Goal: Navigation & Orientation: Find specific page/section

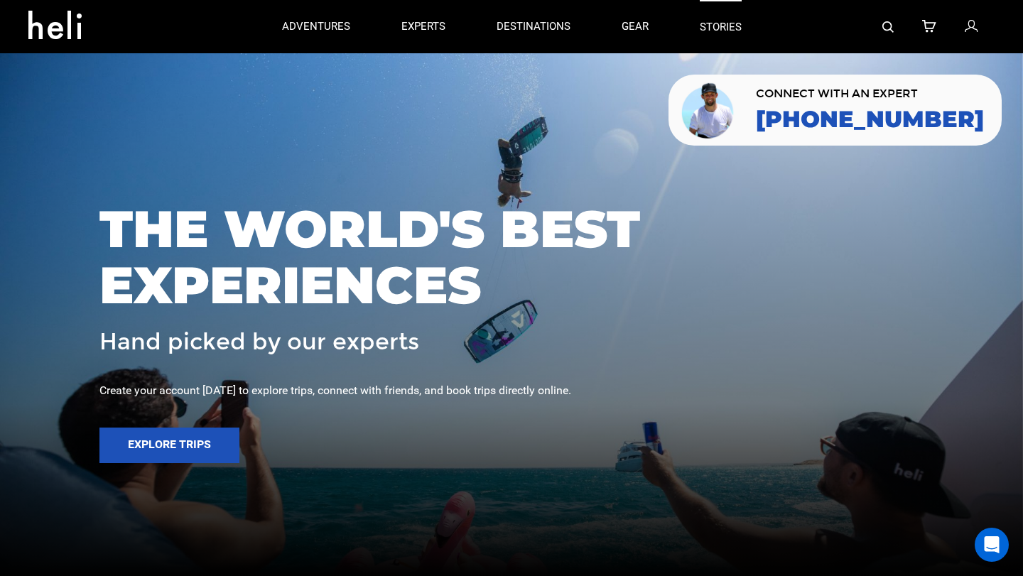
click at [716, 23] on link "stories" at bounding box center [721, 26] width 42 height 53
click at [639, 26] on link "gear" at bounding box center [635, 26] width 27 height 53
click at [974, 28] on icon at bounding box center [971, 27] width 13 height 18
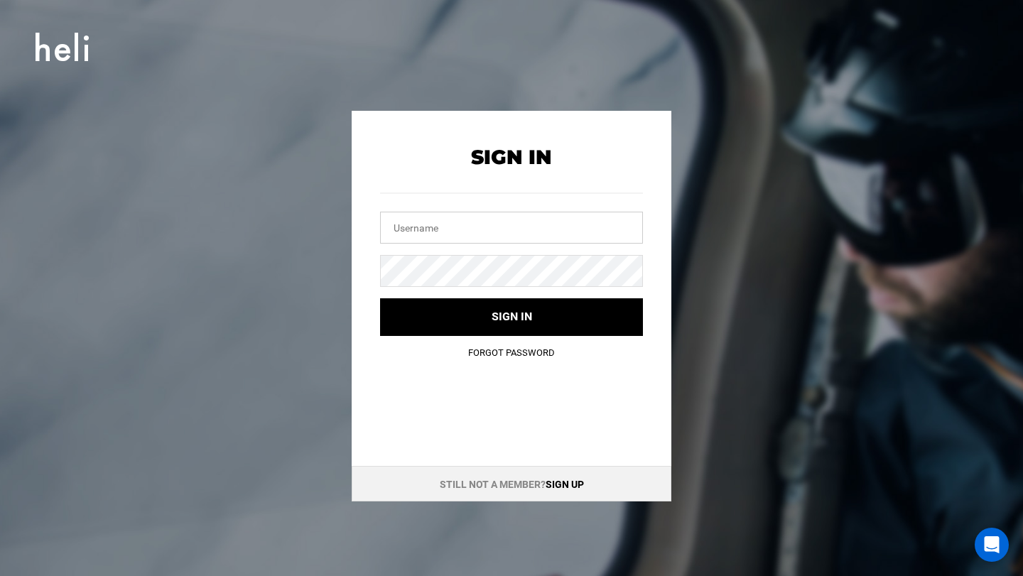
click at [515, 237] on input "text" at bounding box center [511, 228] width 263 height 32
type input "jordanbspector@gmail.com"
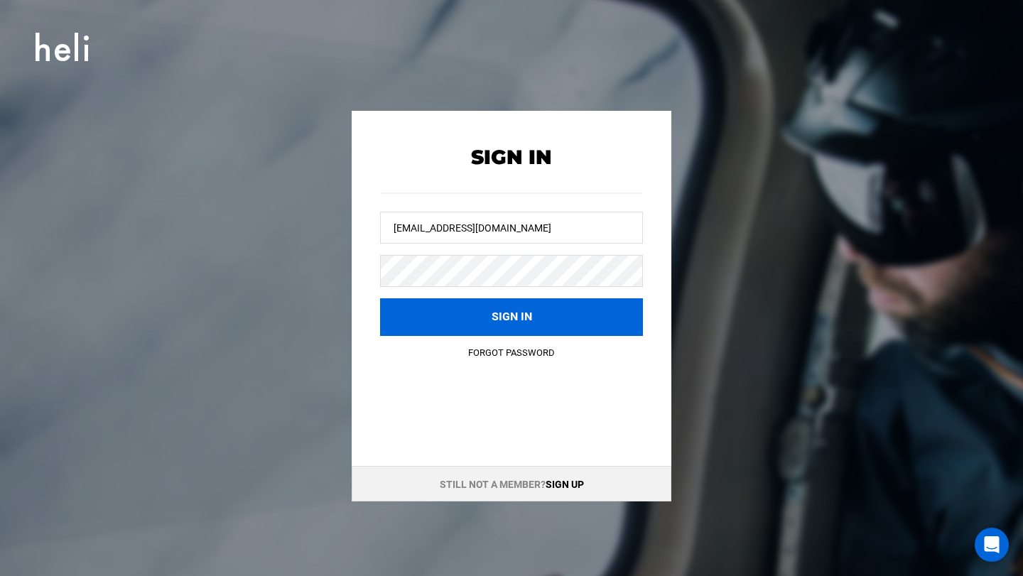
click at [468, 323] on button "Sign in" at bounding box center [511, 317] width 263 height 38
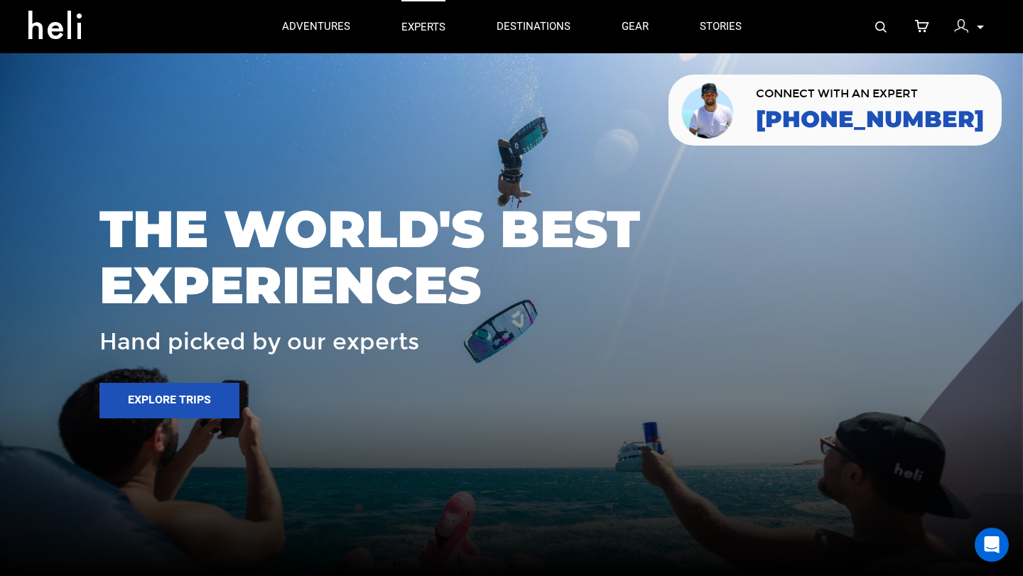
click at [436, 23] on p "experts" at bounding box center [424, 27] width 44 height 15
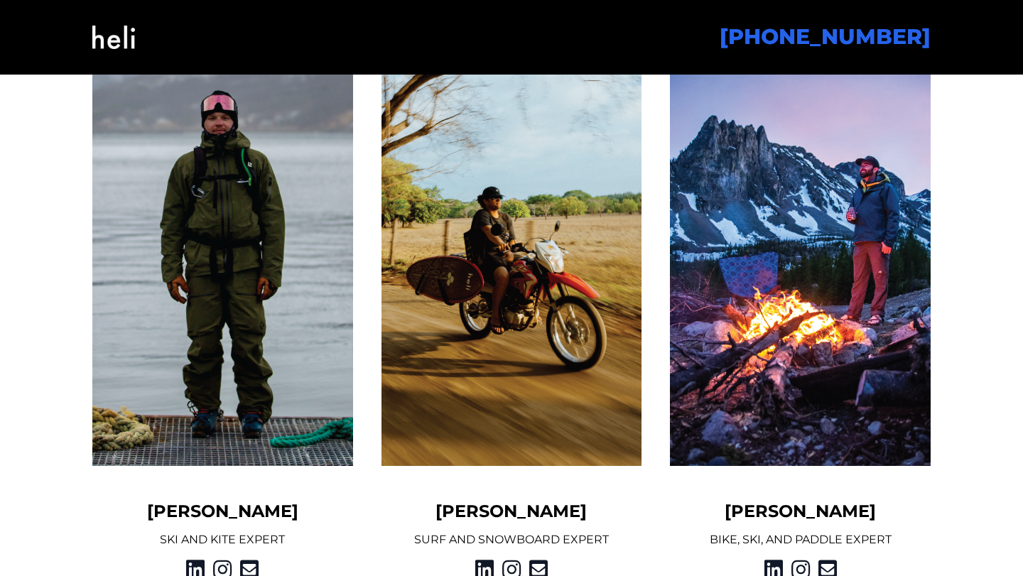
scroll to position [1205, 0]
